Goal: Task Accomplishment & Management: Use online tool/utility

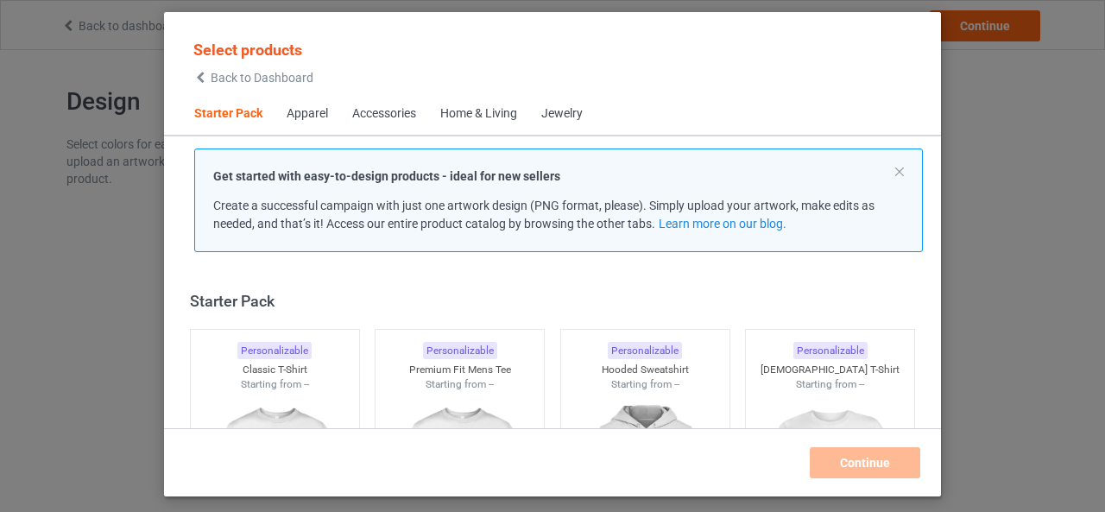
scroll to position [22, 0]
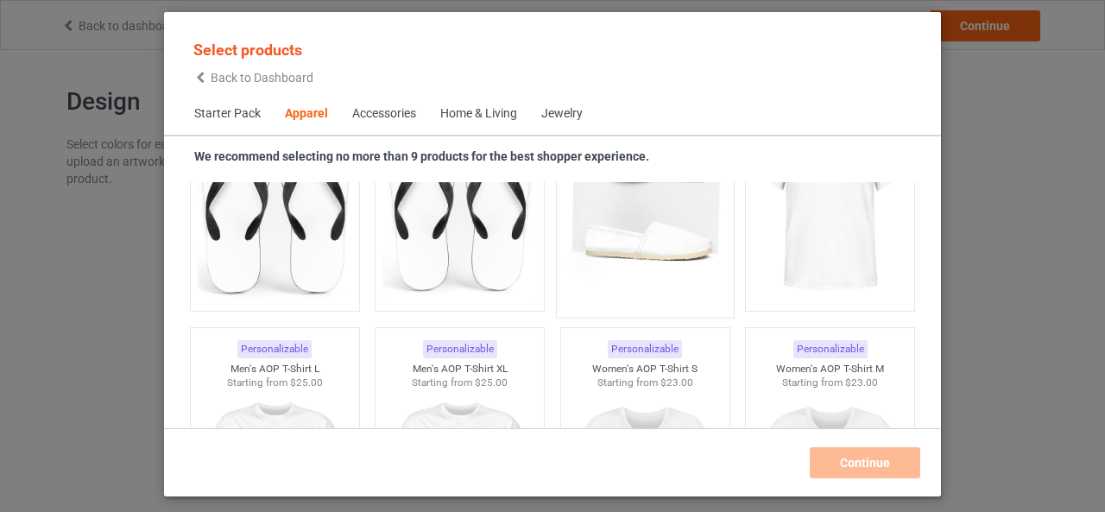
scroll to position [2525, 0]
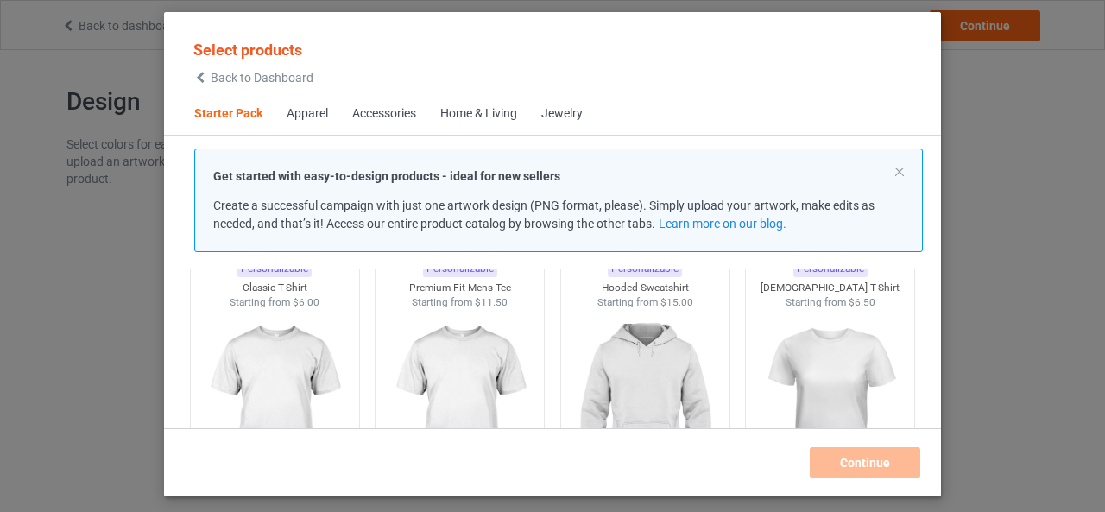
scroll to position [86, 0]
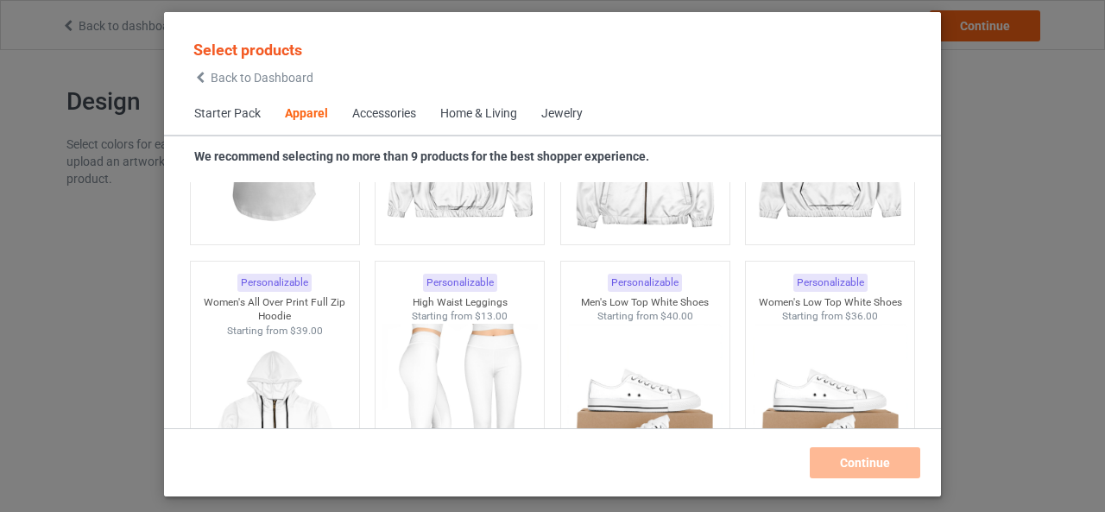
scroll to position [1899, 0]
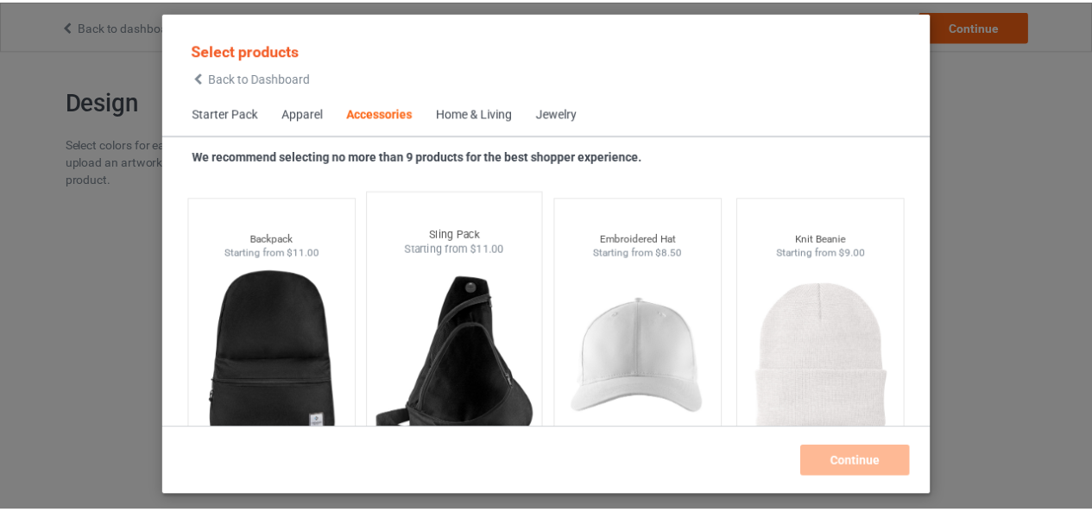
scroll to position [4921, 0]
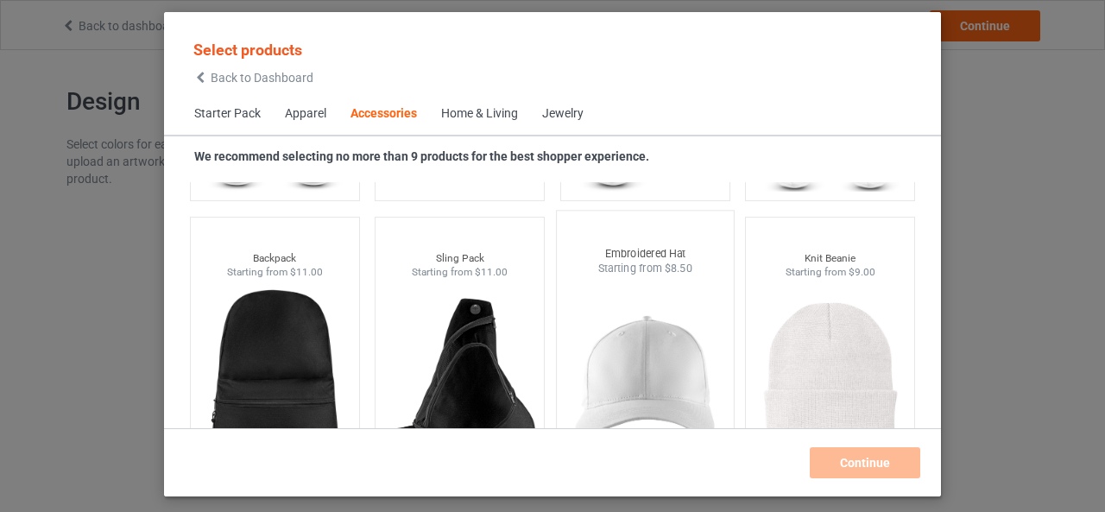
click at [648, 344] on img at bounding box center [645, 377] width 162 height 203
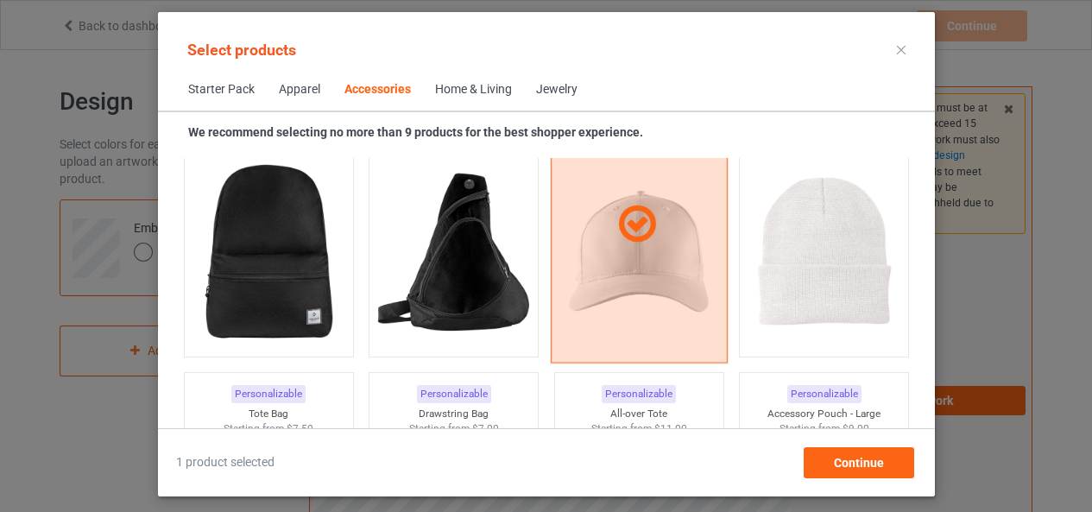
scroll to position [5007, 0]
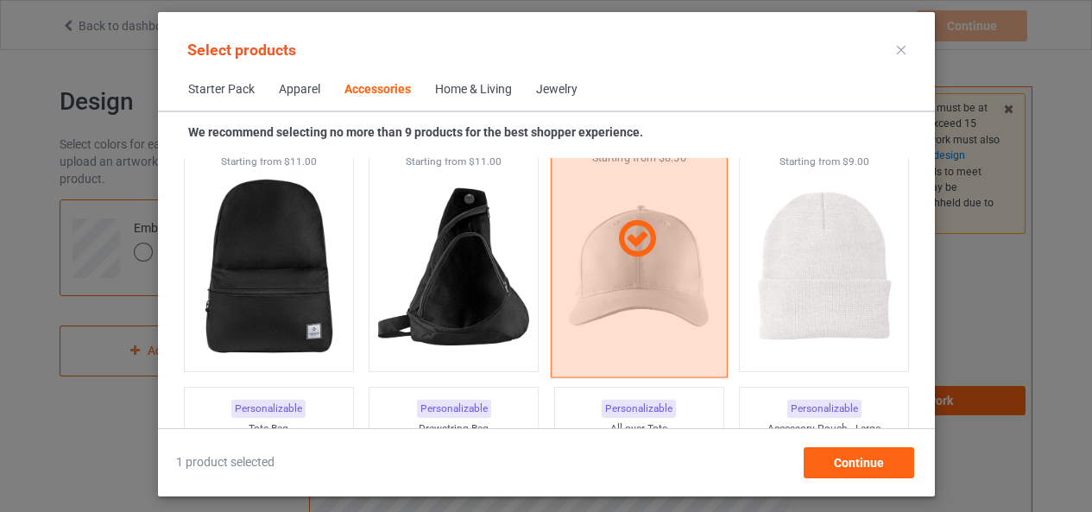
click at [634, 271] on div at bounding box center [638, 238] width 177 height 277
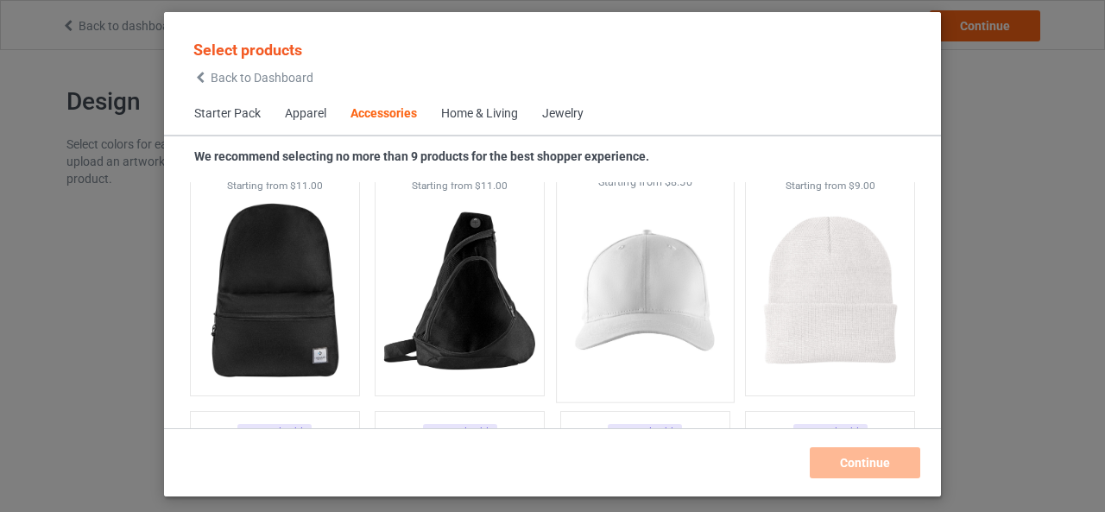
click at [638, 268] on img at bounding box center [645, 291] width 162 height 203
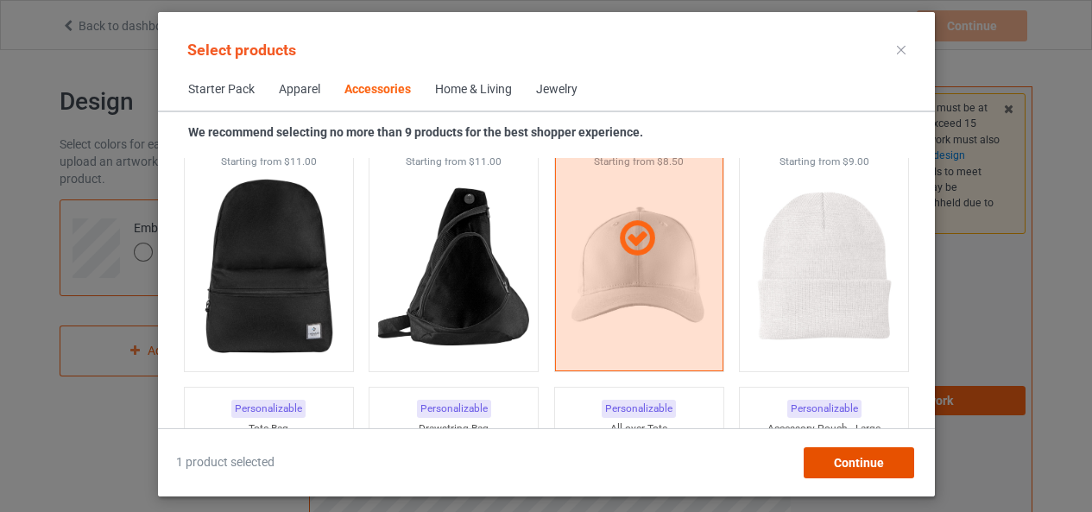
click at [853, 459] on span "Continue" at bounding box center [858, 463] width 50 height 14
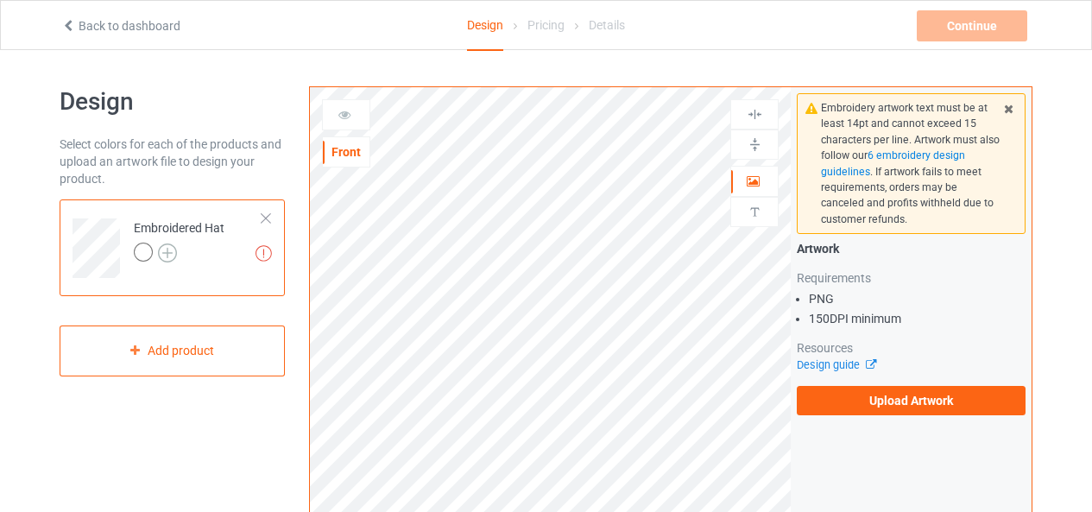
click at [167, 253] on img at bounding box center [167, 252] width 19 height 19
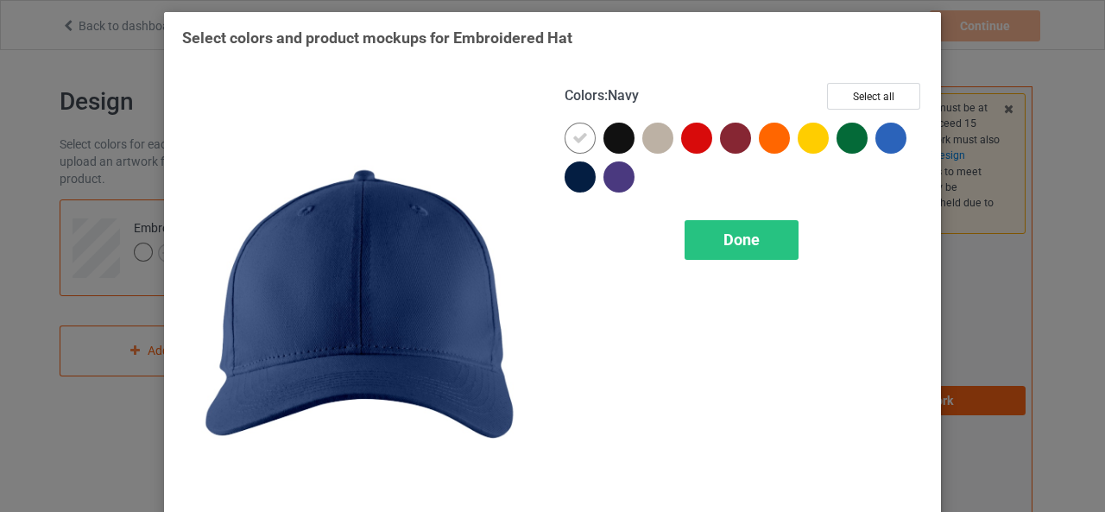
click at [571, 175] on div at bounding box center [580, 176] width 31 height 31
click at [577, 172] on icon at bounding box center [580, 177] width 16 height 16
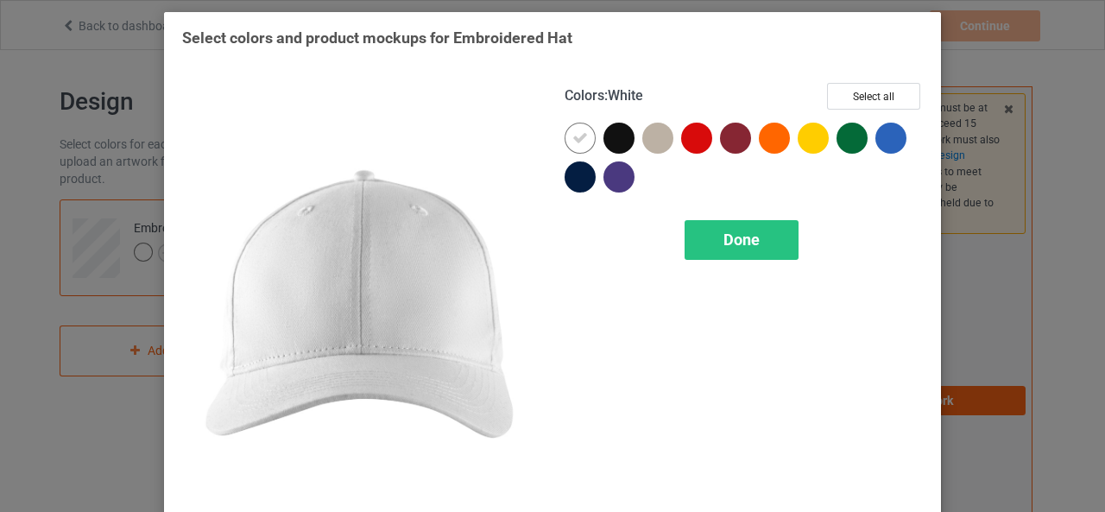
click at [572, 142] on icon at bounding box center [580, 138] width 16 height 16
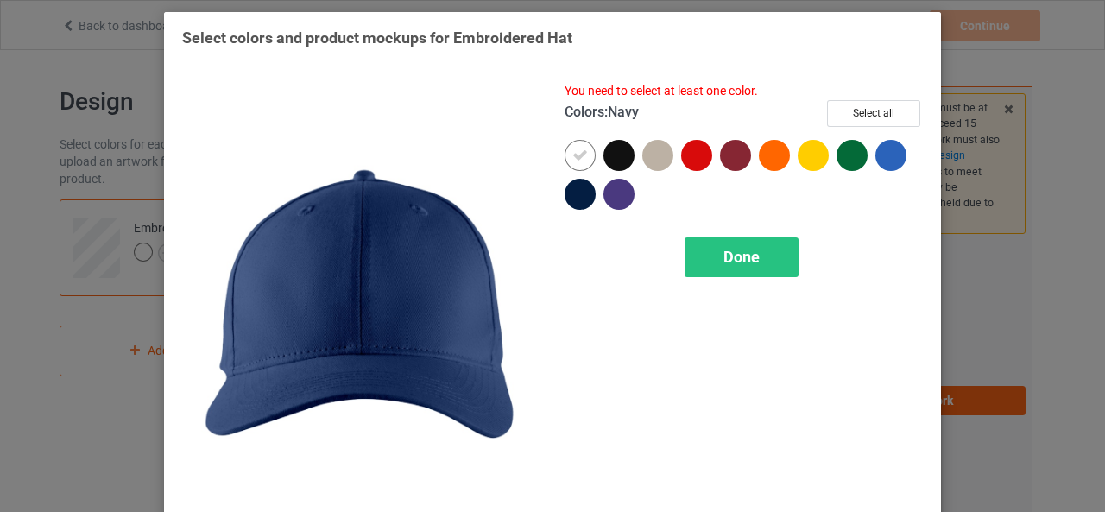
click at [581, 188] on div at bounding box center [580, 194] width 31 height 31
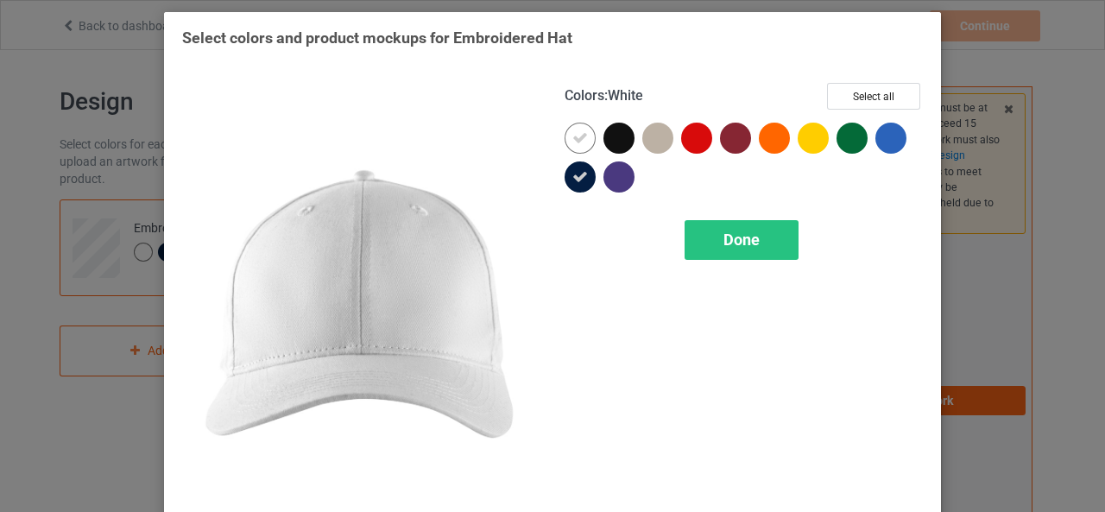
click at [572, 137] on icon at bounding box center [580, 138] width 16 height 16
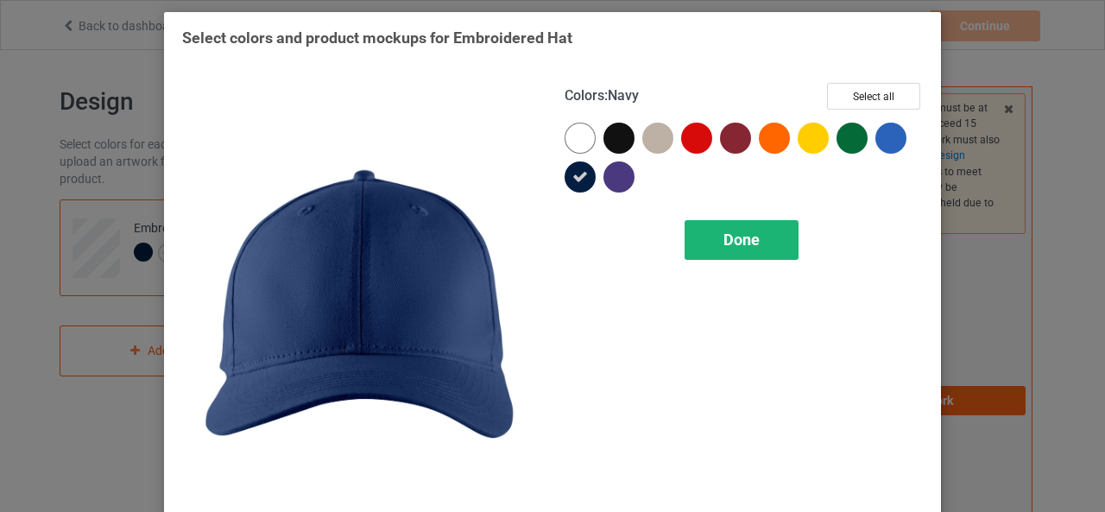
click at [723, 237] on span "Done" at bounding box center [741, 239] width 36 height 18
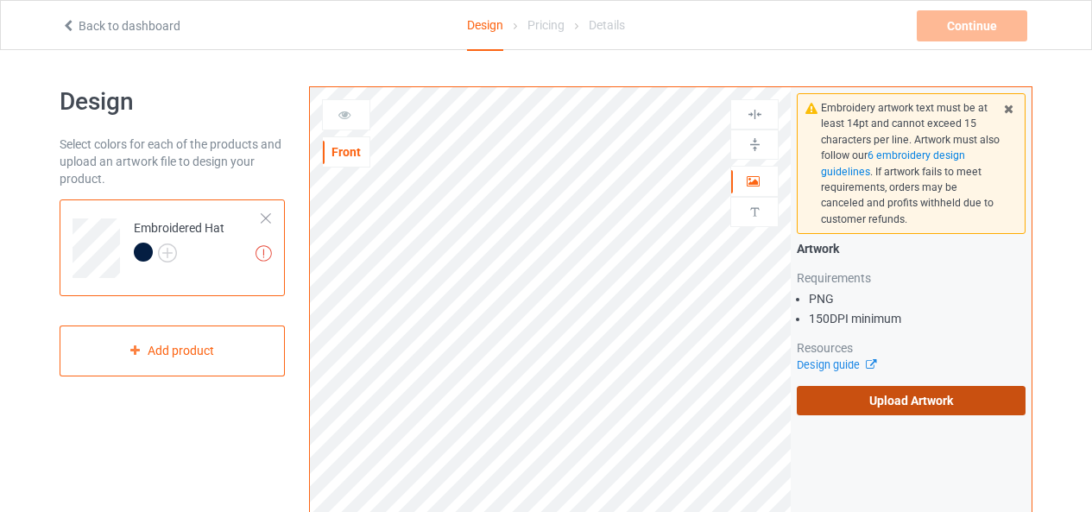
click at [871, 393] on label "Upload Artwork" at bounding box center [911, 400] width 229 height 29
click at [0, 0] on input "Upload Artwork" at bounding box center [0, 0] width 0 height 0
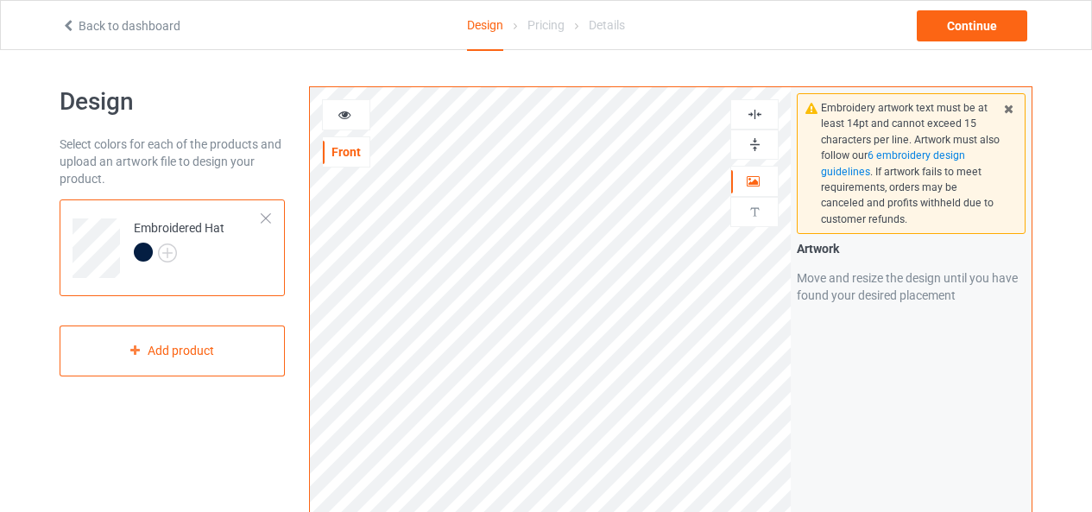
click at [344, 111] on icon at bounding box center [345, 112] width 15 height 12
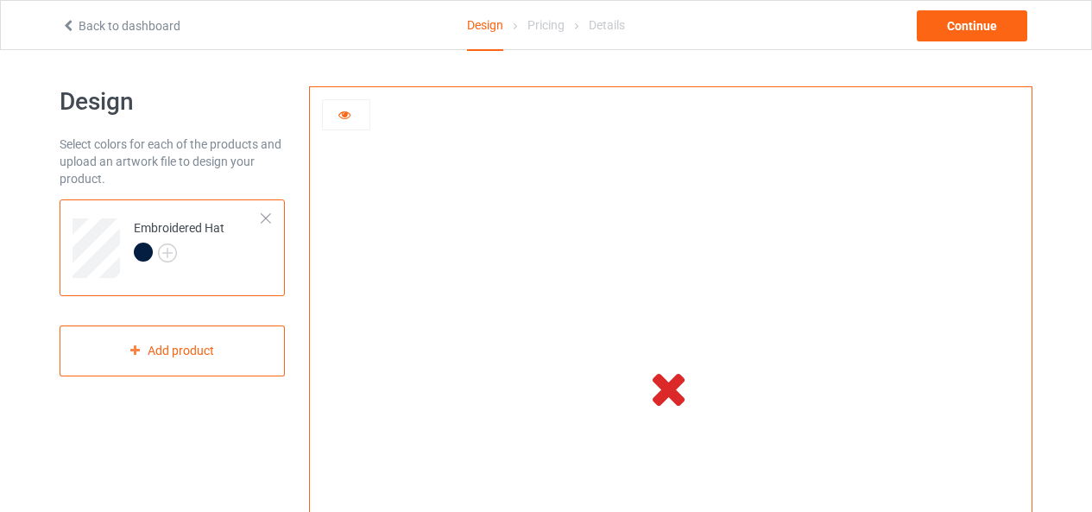
click at [344, 117] on icon at bounding box center [345, 112] width 15 height 12
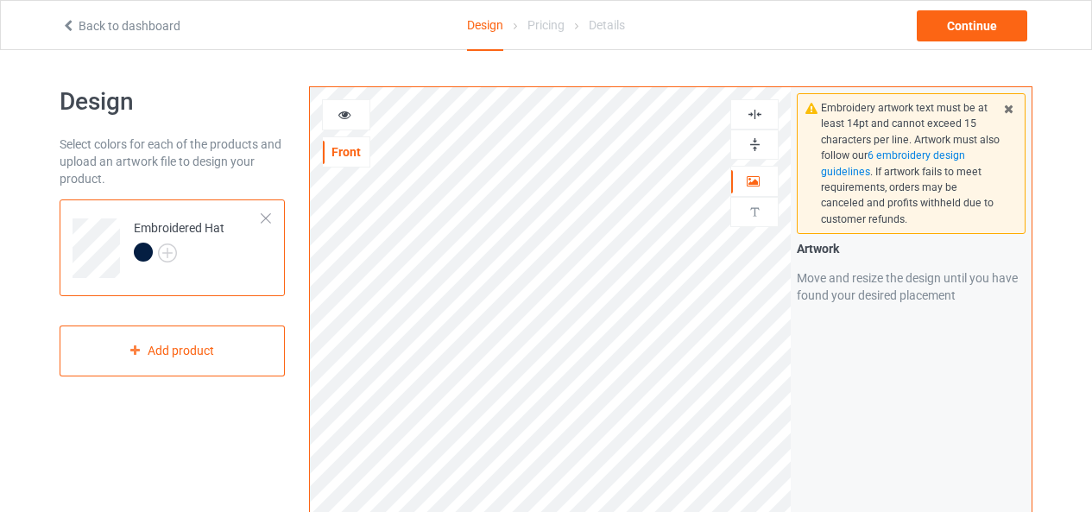
click at [340, 117] on icon at bounding box center [345, 112] width 15 height 12
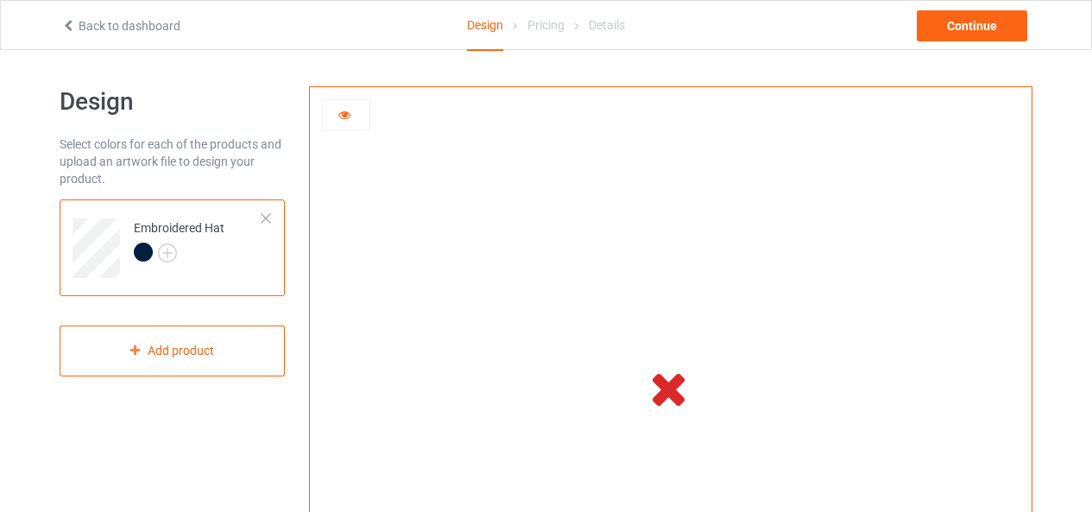
click at [348, 118] on icon at bounding box center [345, 112] width 15 height 12
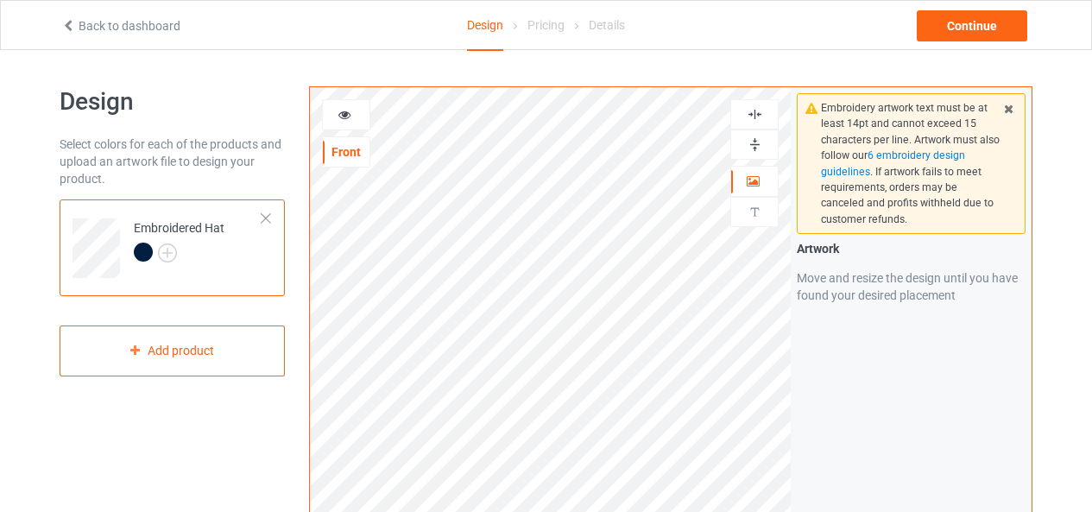
click at [344, 111] on icon at bounding box center [345, 112] width 15 height 12
